Goal: Task Accomplishment & Management: Complete application form

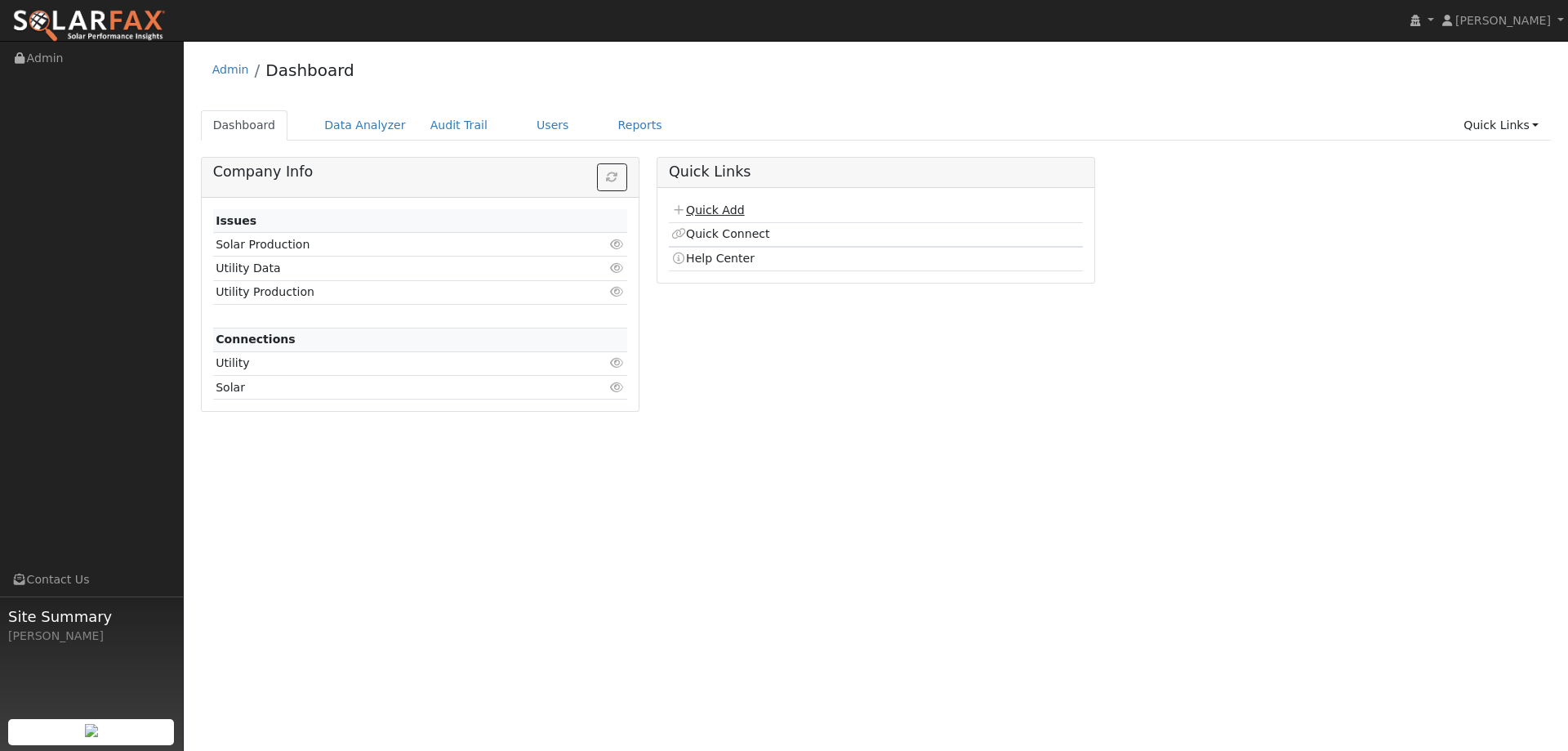
click at [720, 203] on link "Quick Add" at bounding box center [707, 210] width 73 height 13
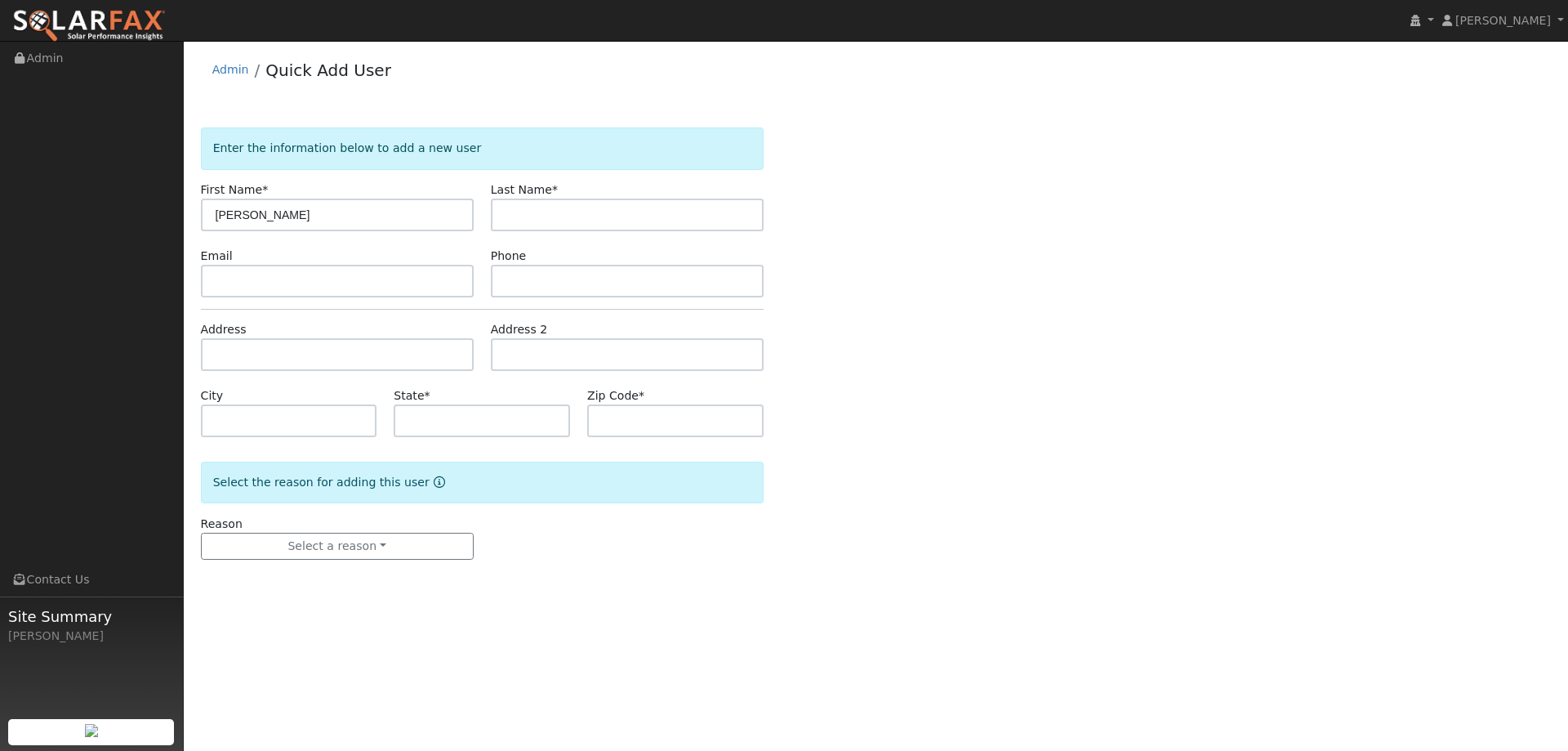
type input "Devinder"
type input "Sidhu"
click at [418, 284] on input "text" at bounding box center [337, 281] width 272 height 33
paste input "devinder193@gmail.com"
type input "devinder193@gmail.com"
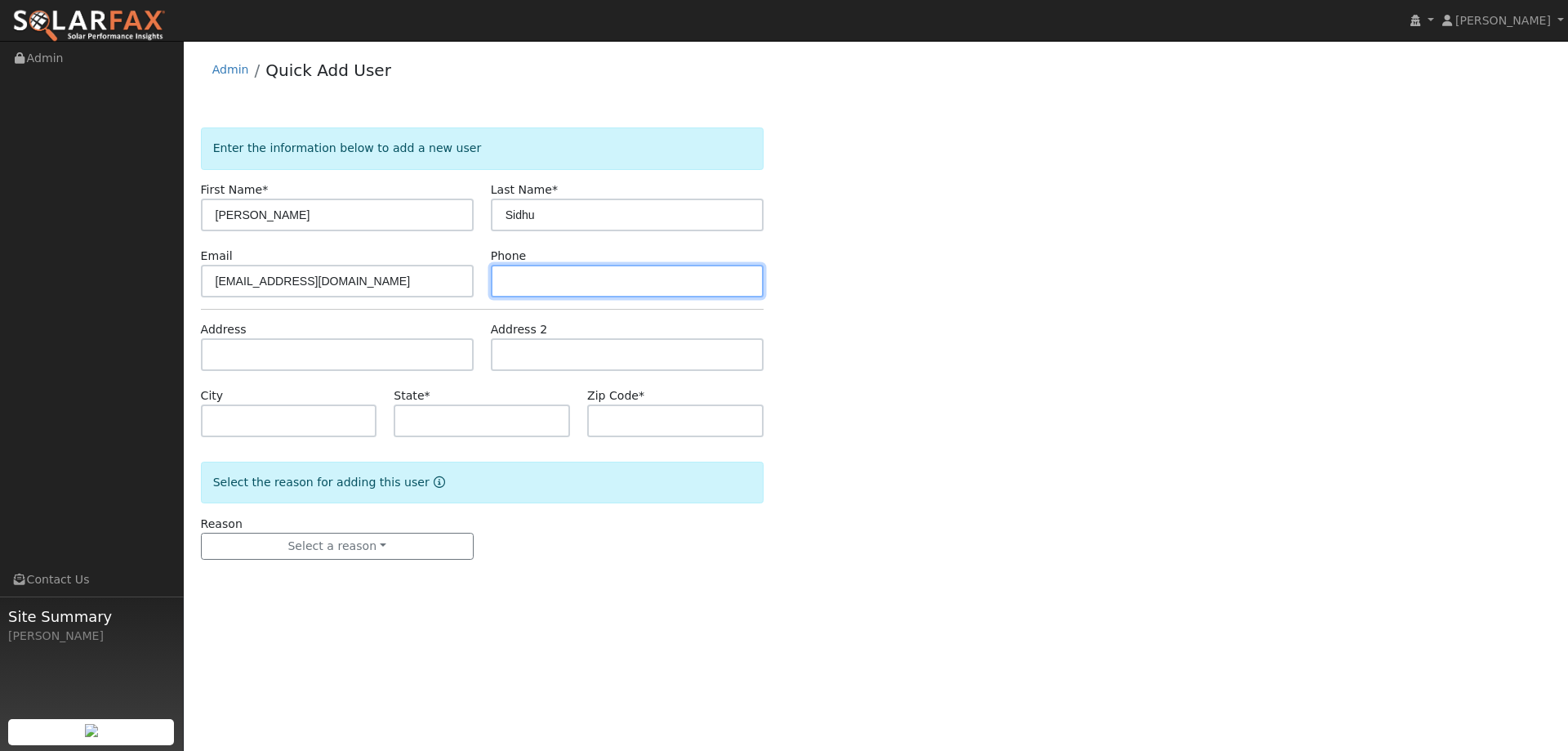
click at [535, 294] on input "text" at bounding box center [627, 281] width 272 height 33
paste input "(925) 639-6147"
type input "(925) 639-6147"
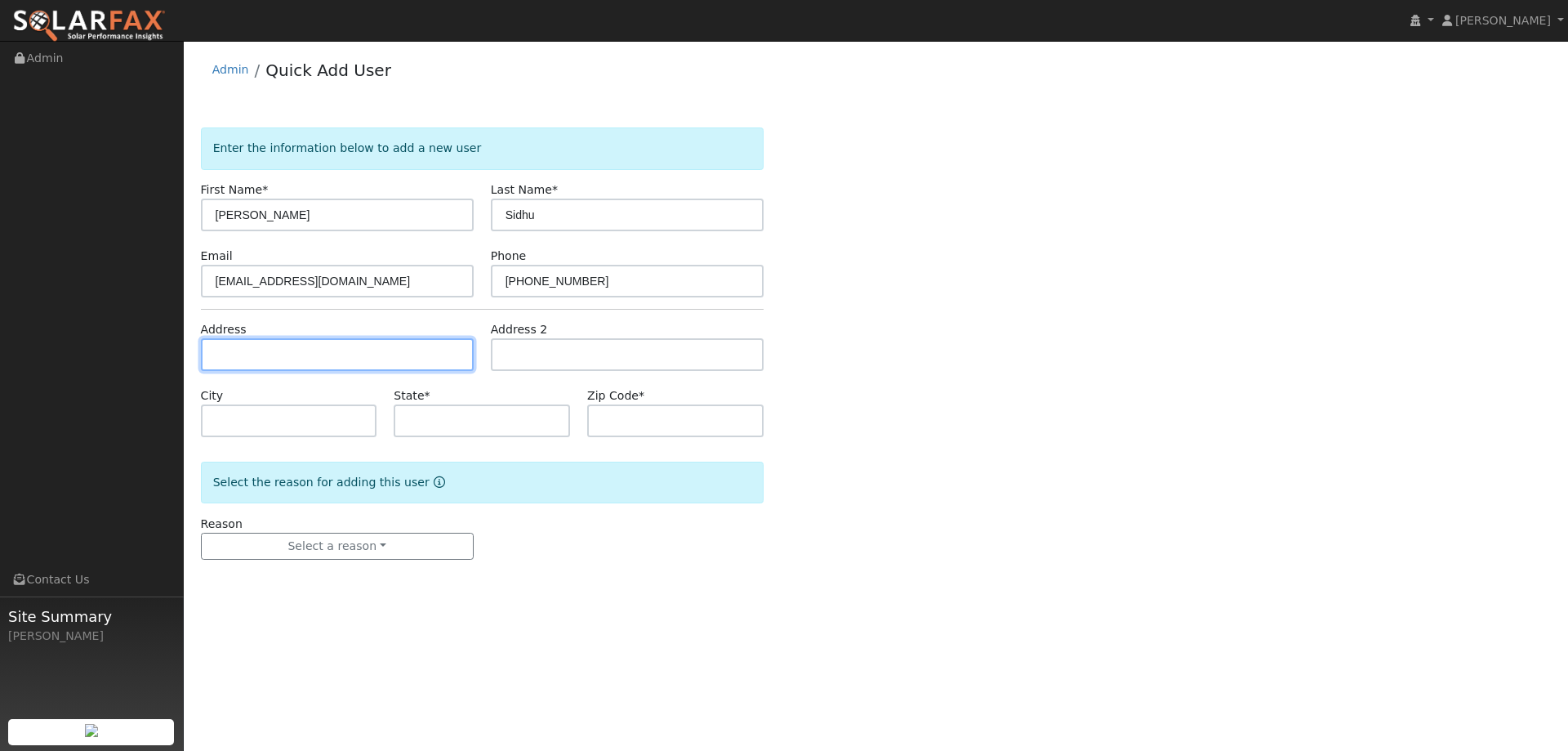
click at [446, 362] on input "text" at bounding box center [337, 355] width 272 height 33
paste input "34 Vine Street"
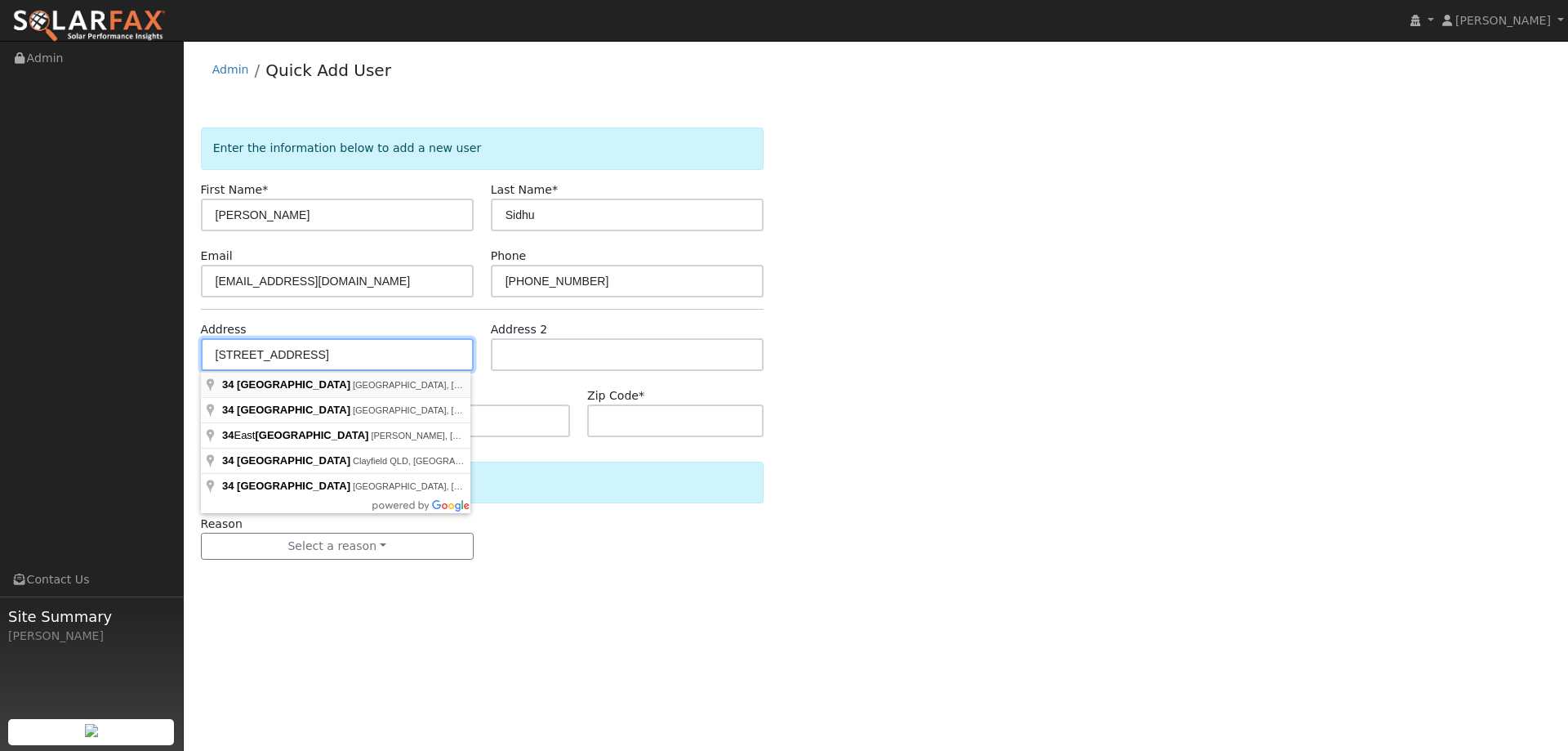
type input "34 Vine Street"
type input "Vacaville"
type input "CA"
type input "95688"
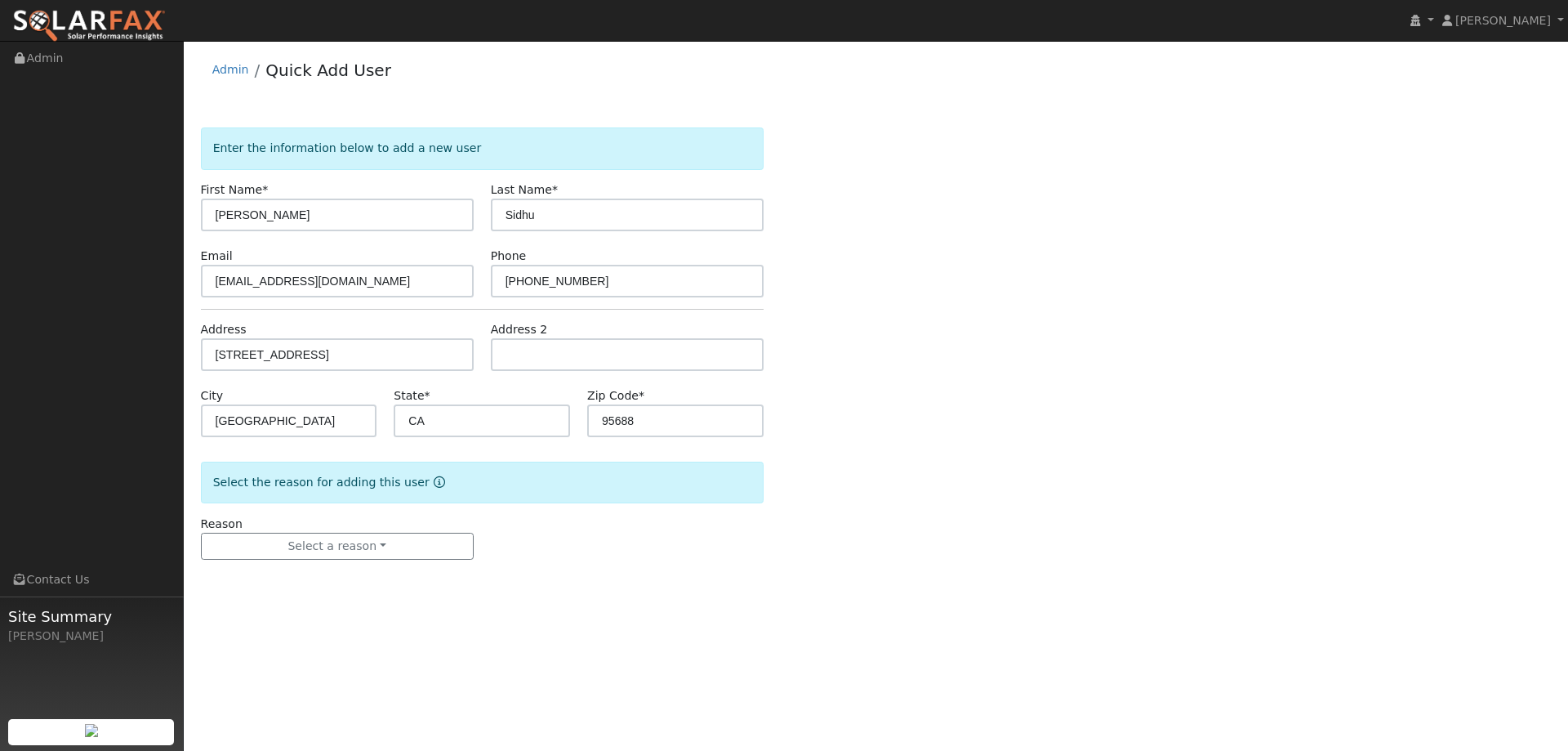
click at [362, 562] on form "Enter the information below to add a new user First Name * Devinder Last Name *…" at bounding box center [481, 359] width 563 height 464
click at [350, 550] on button "Select a reason" at bounding box center [337, 546] width 272 height 27
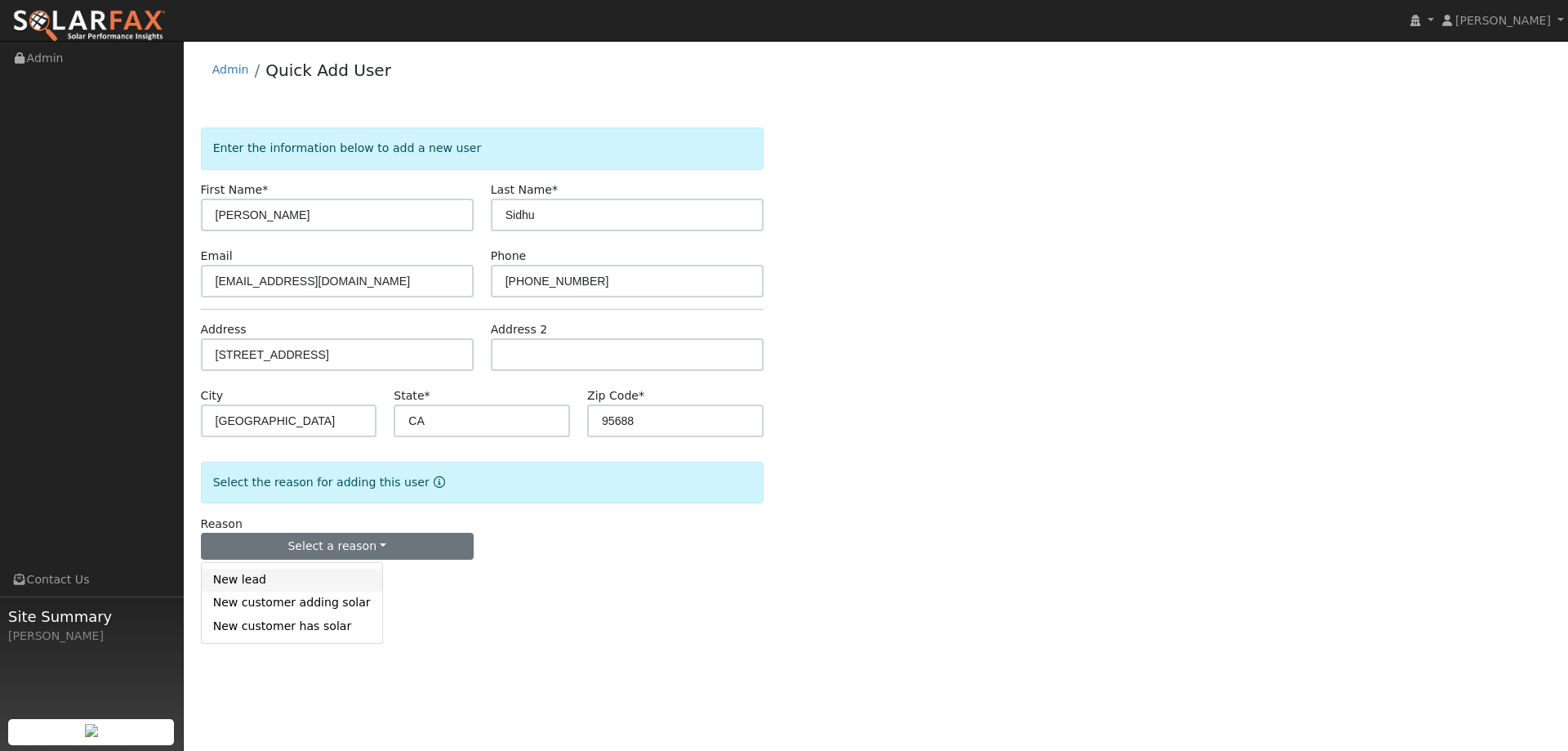
click at [328, 583] on link "New lead" at bounding box center [291, 580] width 181 height 23
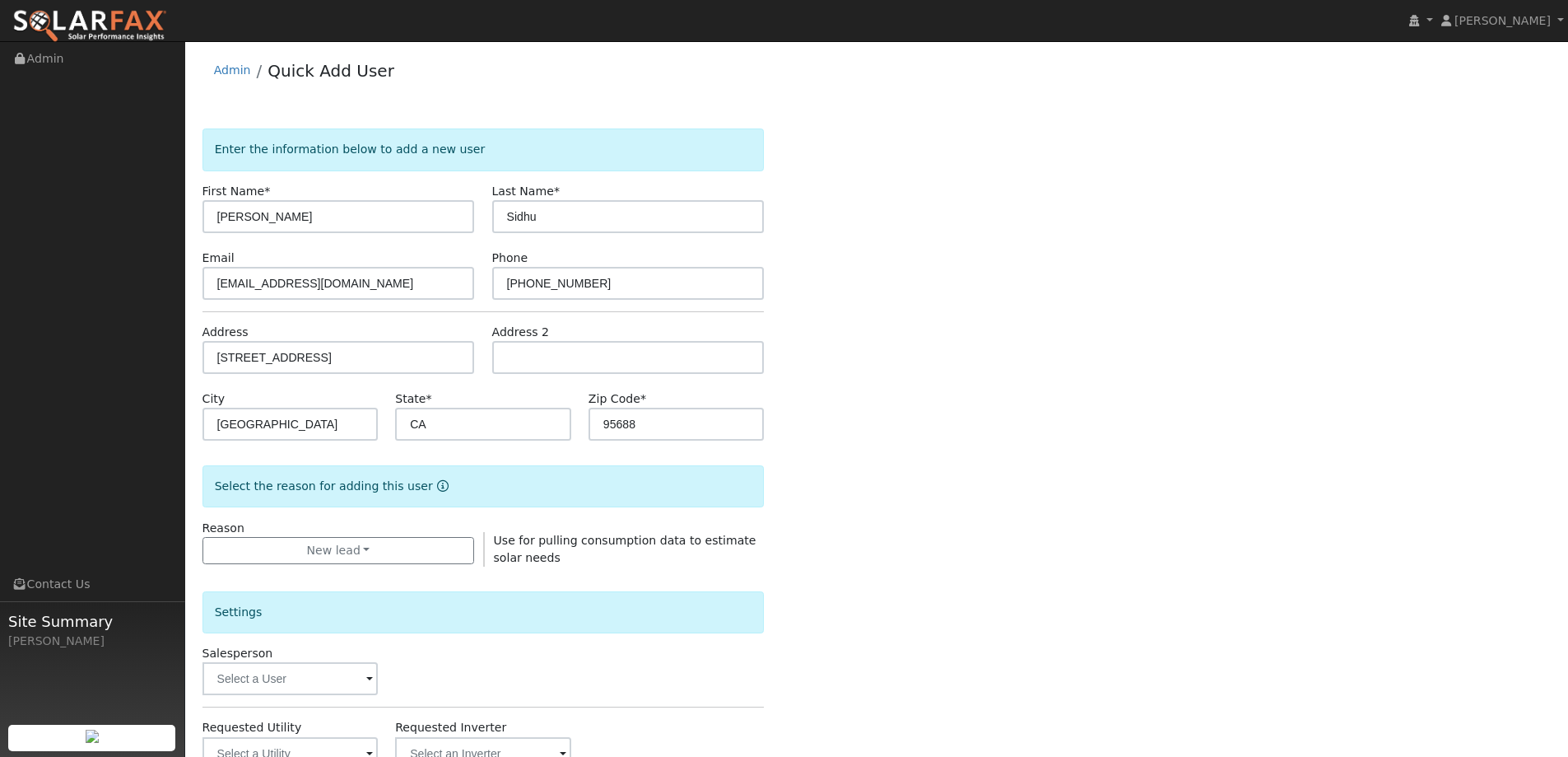
scroll to position [82, 0]
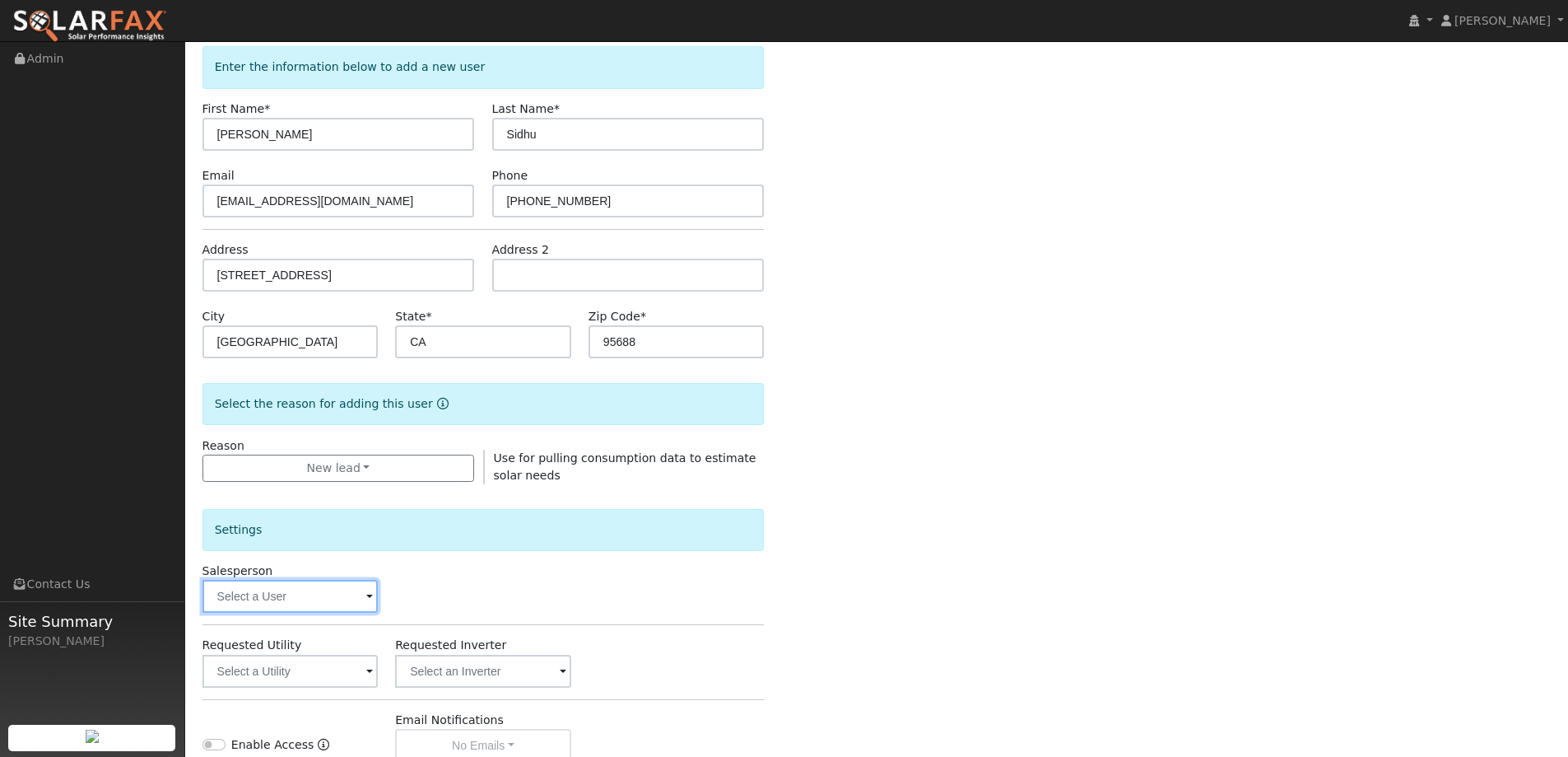
click at [306, 605] on input "text" at bounding box center [290, 596] width 176 height 33
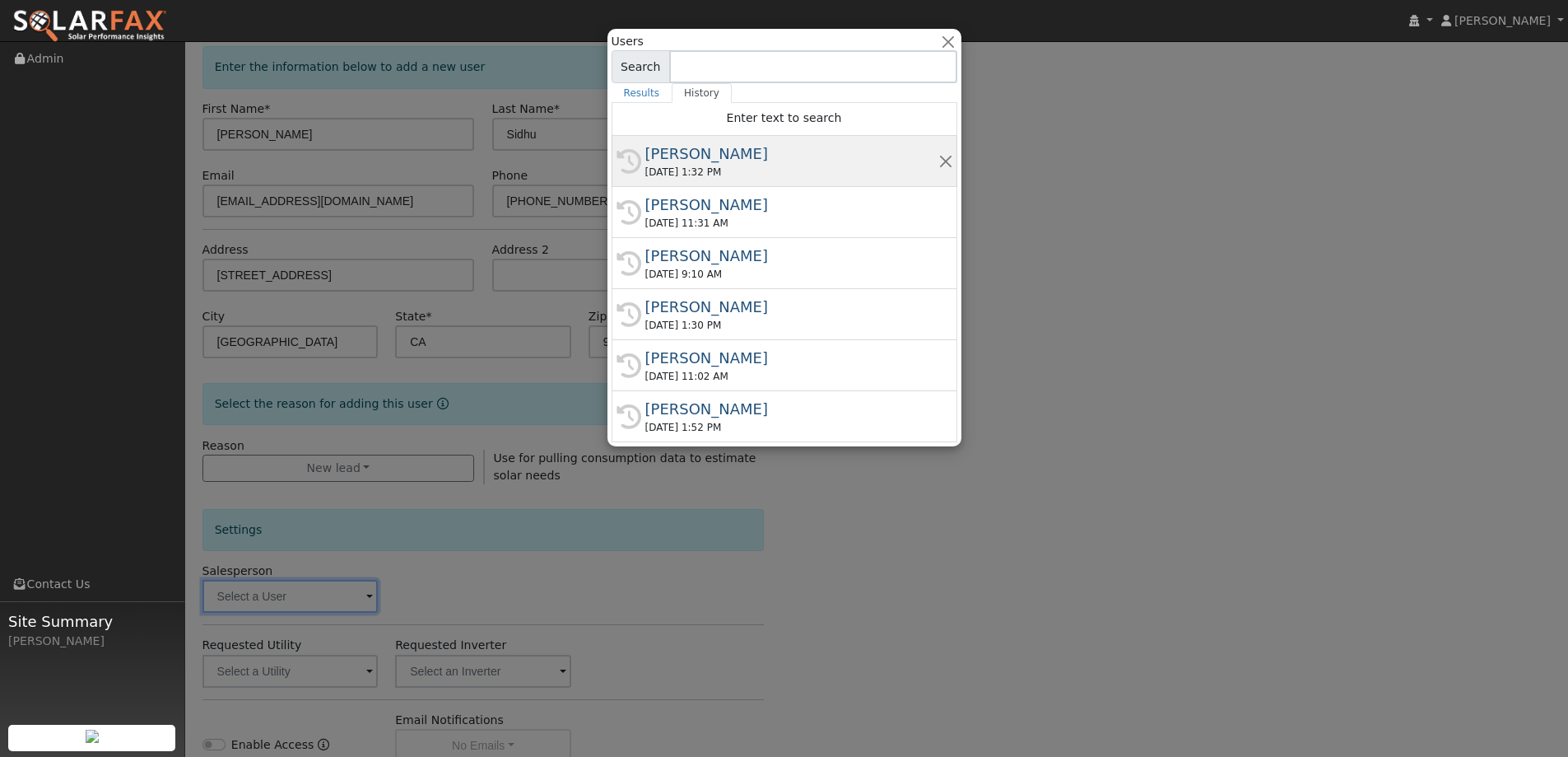
click at [727, 163] on div "Paul Barber" at bounding box center [791, 153] width 293 height 22
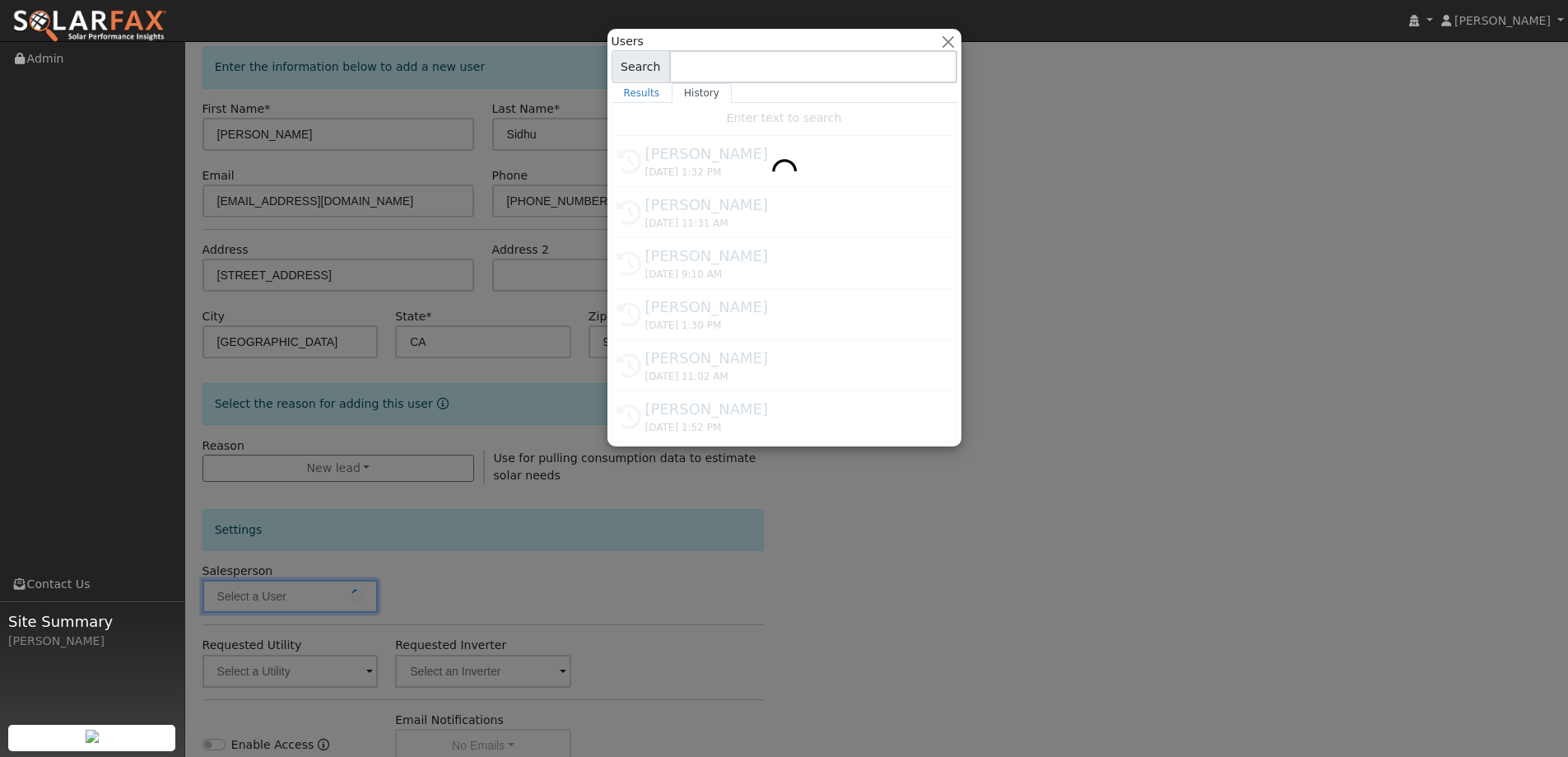
type input "Paul Barber"
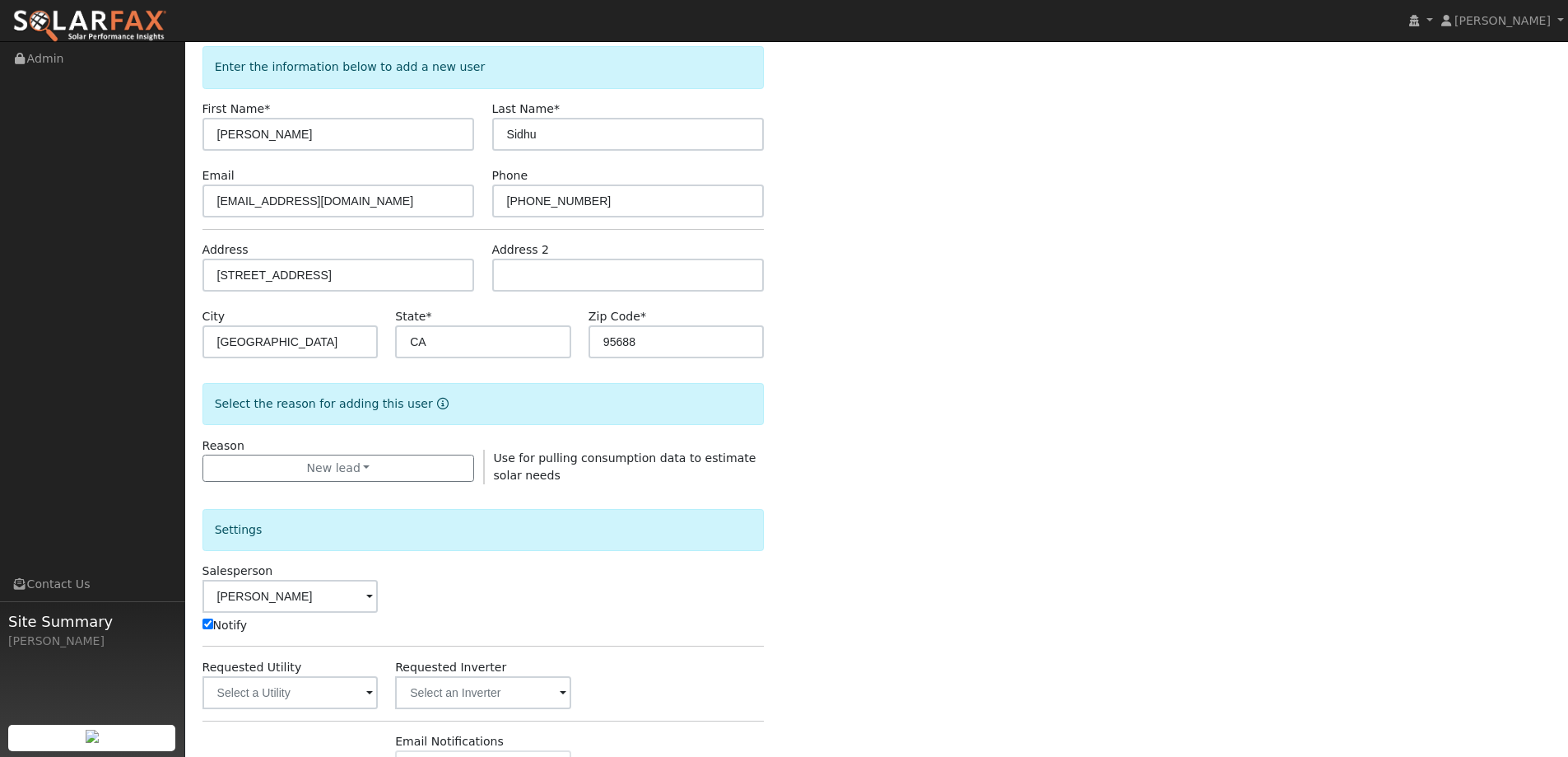
scroll to position [247, 0]
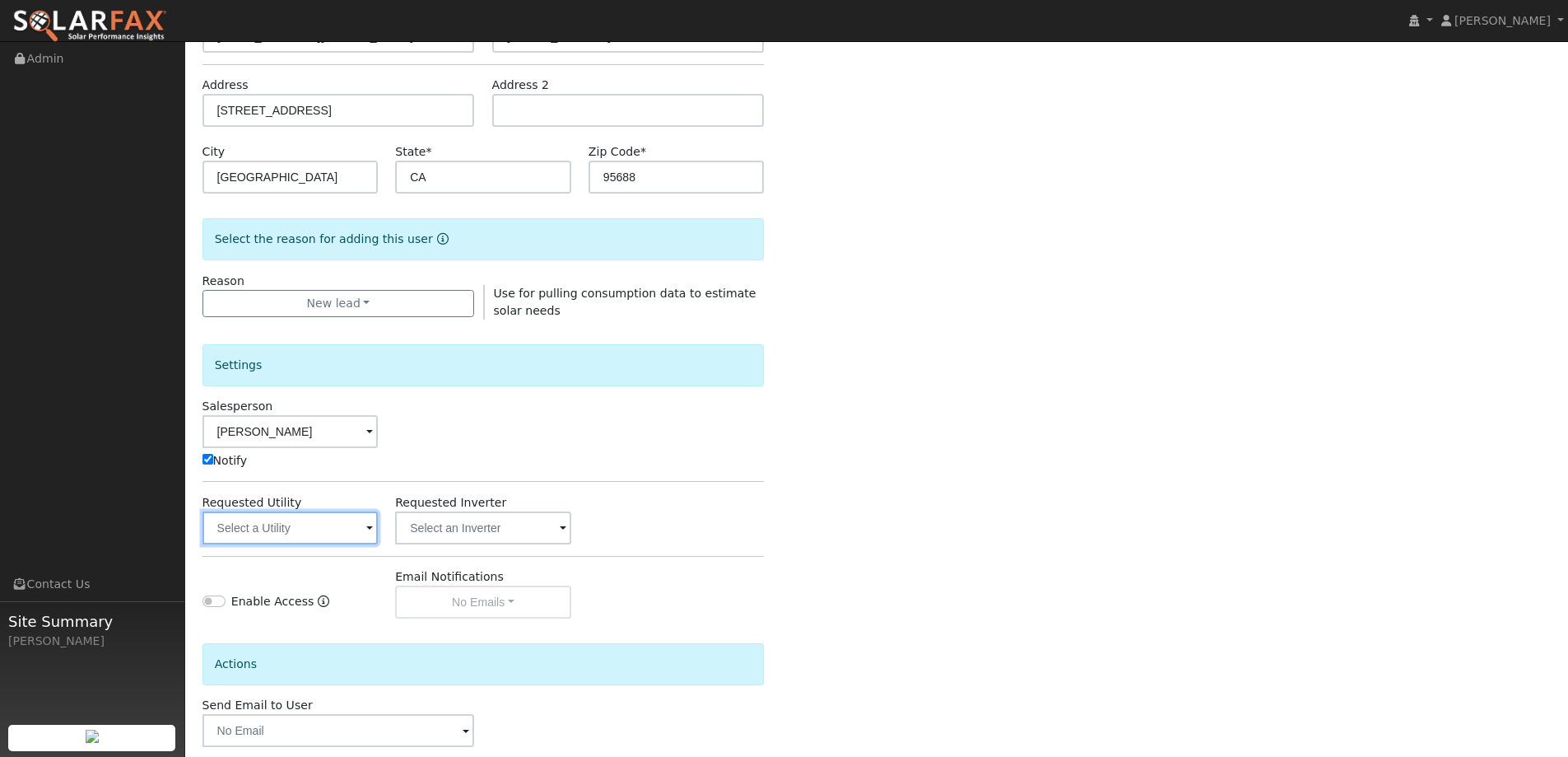
click at [357, 520] on input "text" at bounding box center [290, 527] width 176 height 33
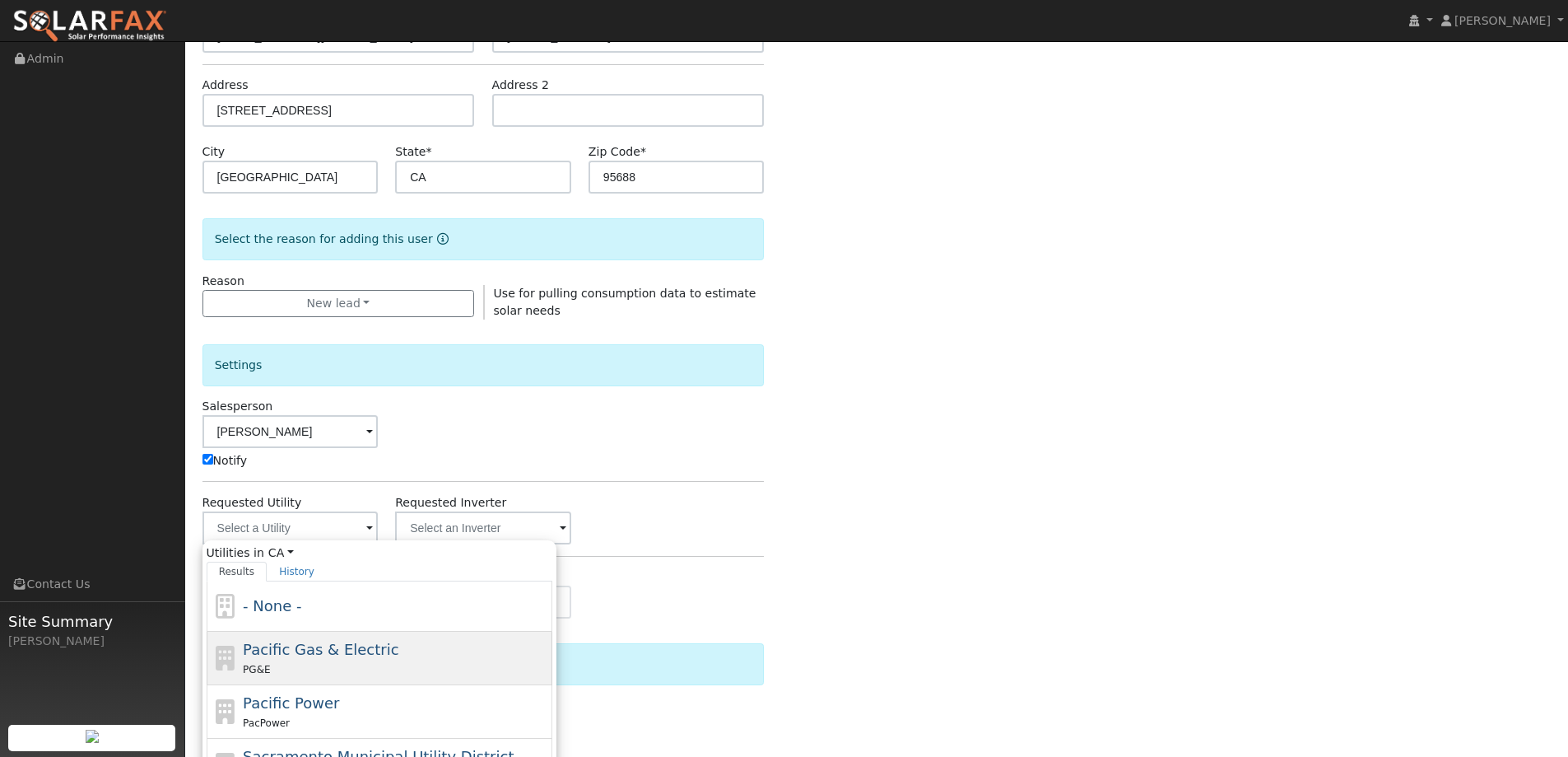
click at [344, 661] on div "PG&E" at bounding box center [396, 669] width 305 height 17
type input "Pacific Gas & Electric"
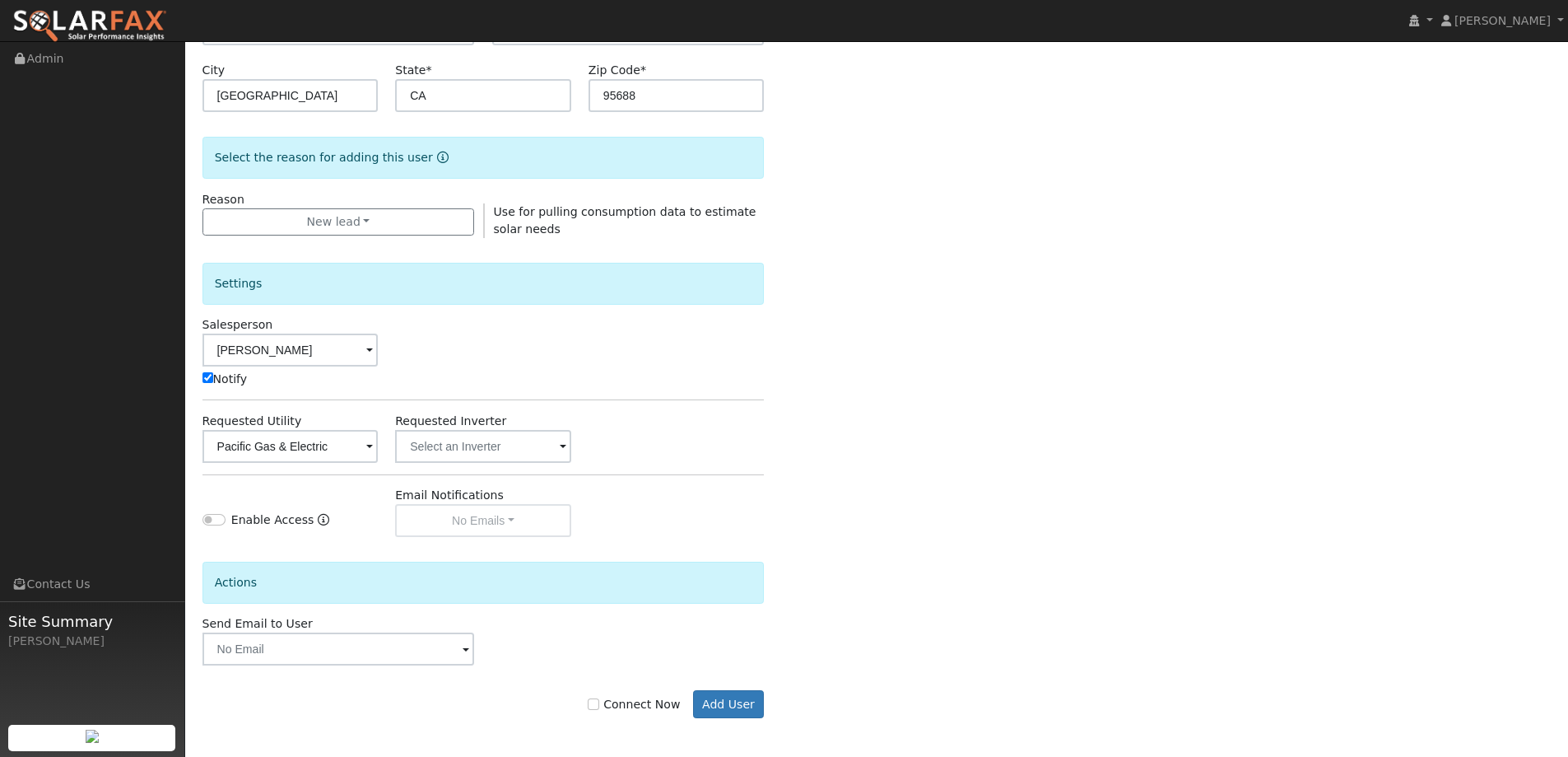
scroll to position [331, 0]
click at [600, 706] on input "Connect Now" at bounding box center [594, 702] width 11 height 11
checkbox input "true"
click at [723, 698] on button "Add User" at bounding box center [728, 701] width 71 height 28
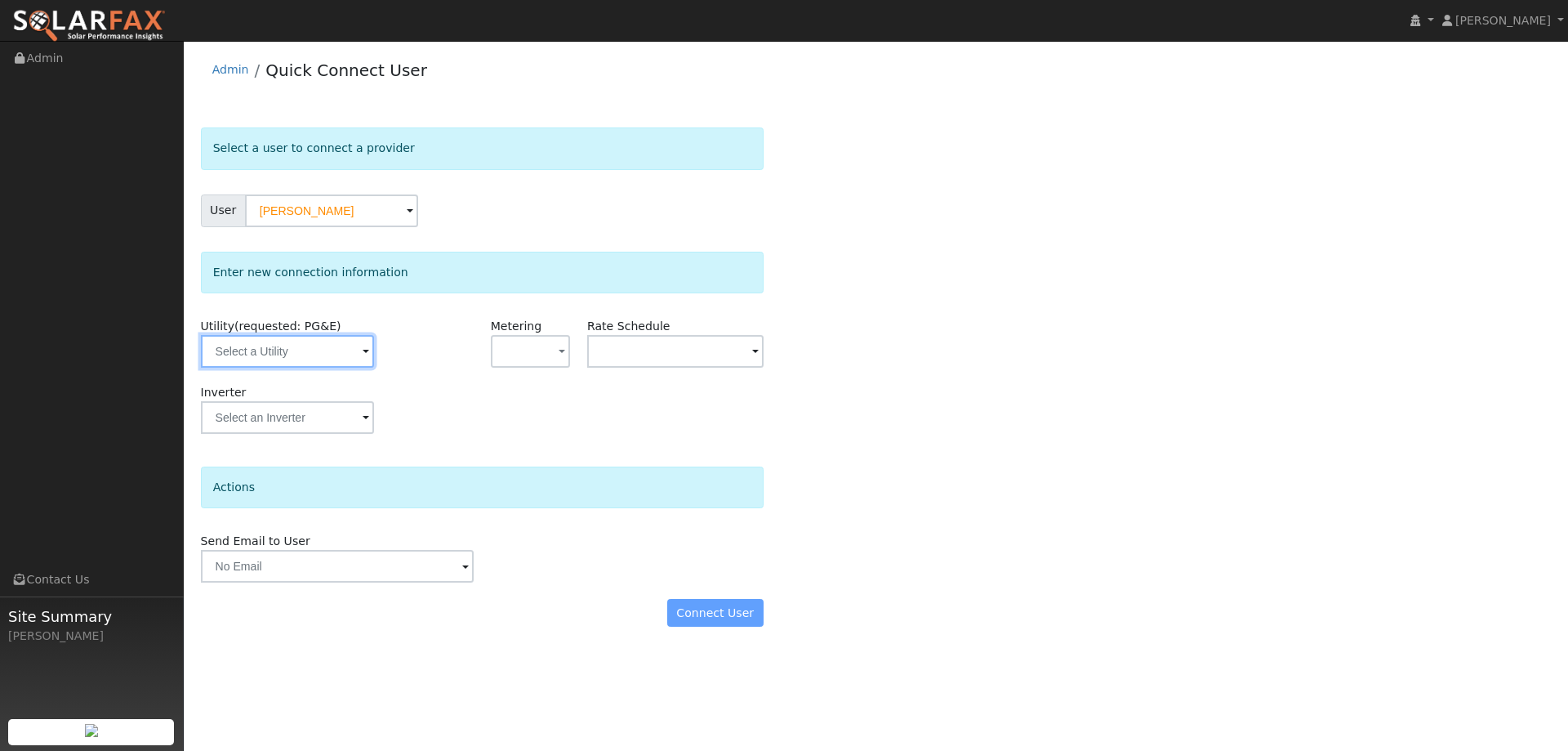
click at [212, 346] on input "text" at bounding box center [287, 351] width 173 height 33
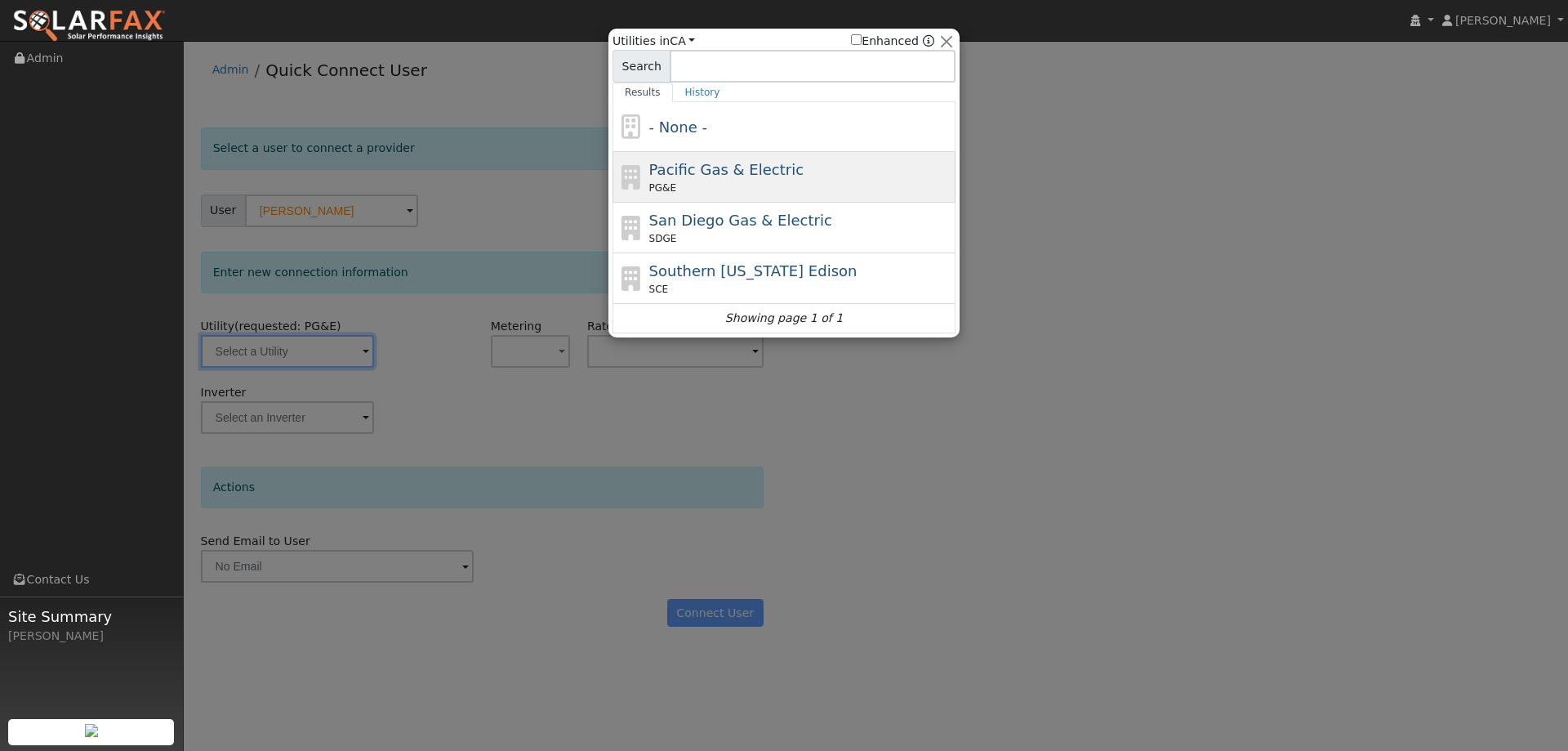
click at [673, 187] on div "PG&E" at bounding box center [801, 188] width 303 height 15
type input "PG&E"
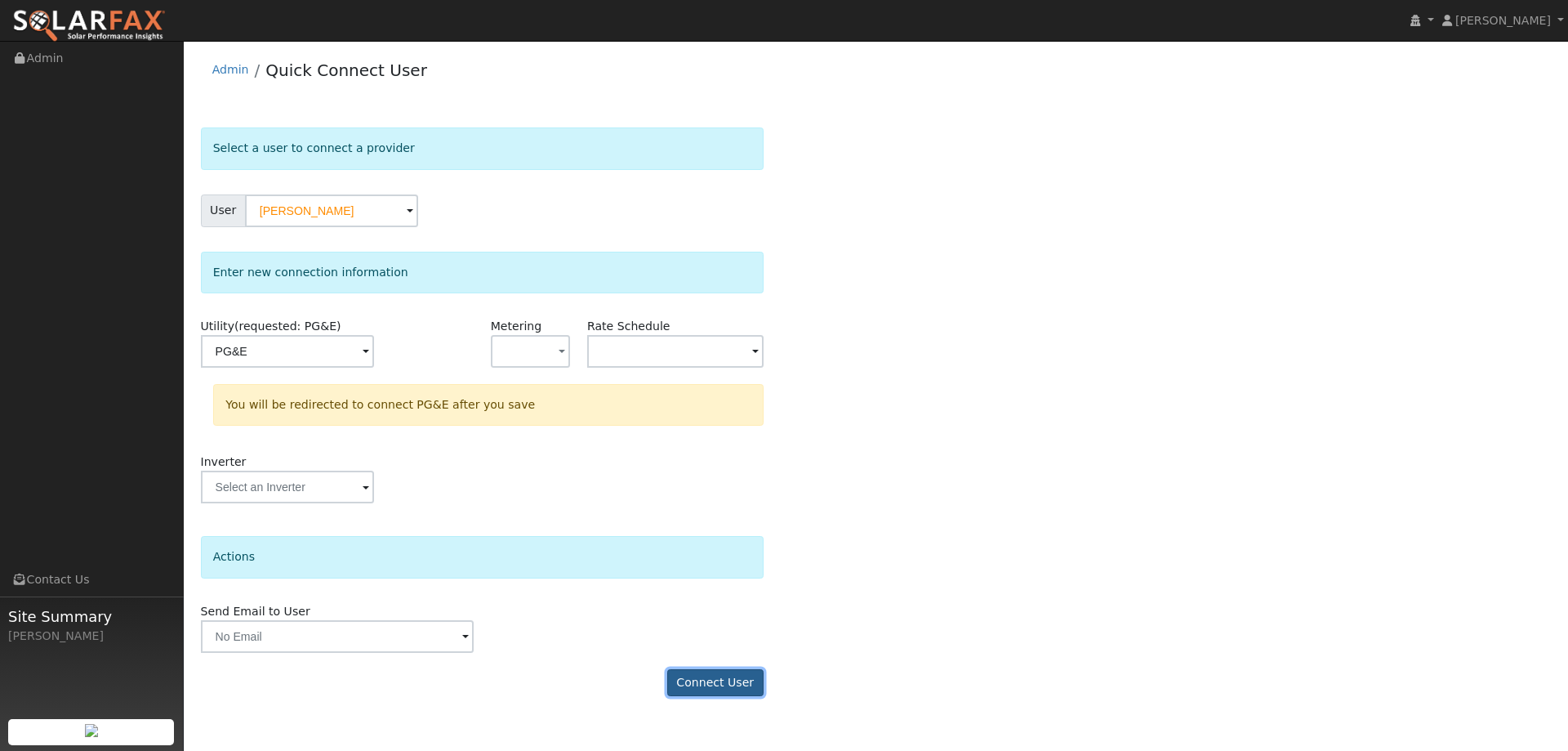
click at [696, 673] on button "Connect User" at bounding box center [716, 682] width 96 height 27
